Goal: Find specific page/section

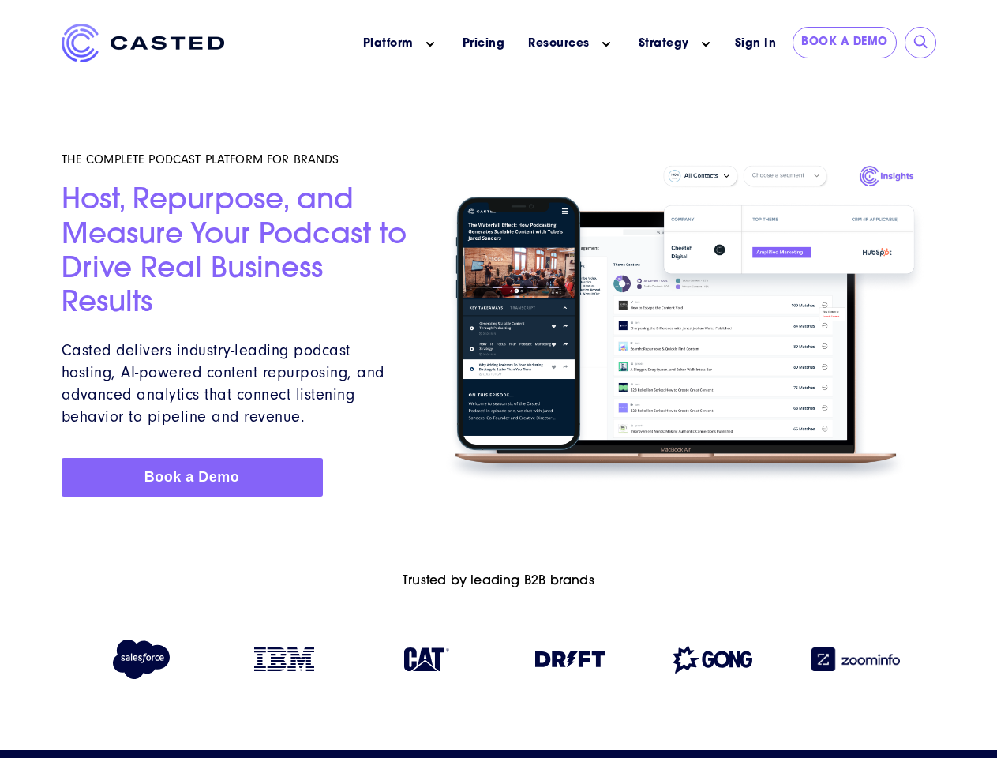
click at [430, 44] on icon "Main menu" at bounding box center [430, 44] width 8 height 8
click at [606, 44] on icon "Main menu" at bounding box center [606, 44] width 8 height 8
click at [663, 43] on link "Strategy" at bounding box center [663, 44] width 51 height 17
click at [705, 44] on icon "Main menu" at bounding box center [706, 44] width 8 height 8
click at [921, 43] on input "submit" at bounding box center [921, 43] width 16 height 16
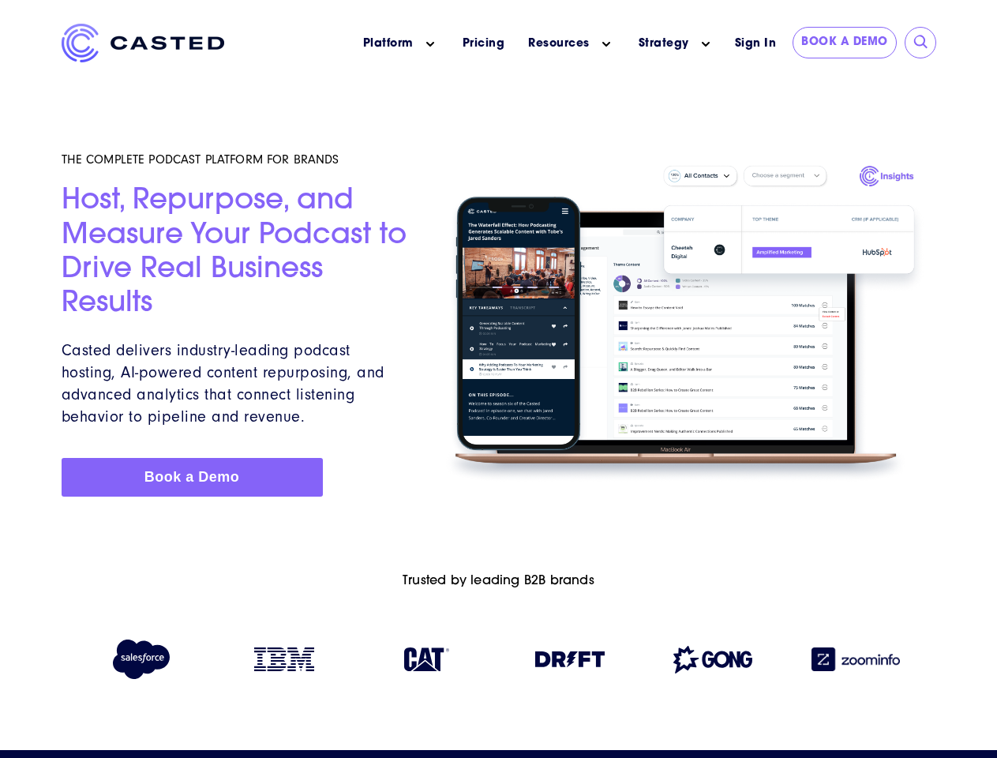
click at [570, 662] on img at bounding box center [569, 659] width 69 height 16
click at [713, 662] on img at bounding box center [712, 659] width 79 height 28
click at [855, 662] on img at bounding box center [855, 659] width 88 height 24
